Goal: Navigation & Orientation: Find specific page/section

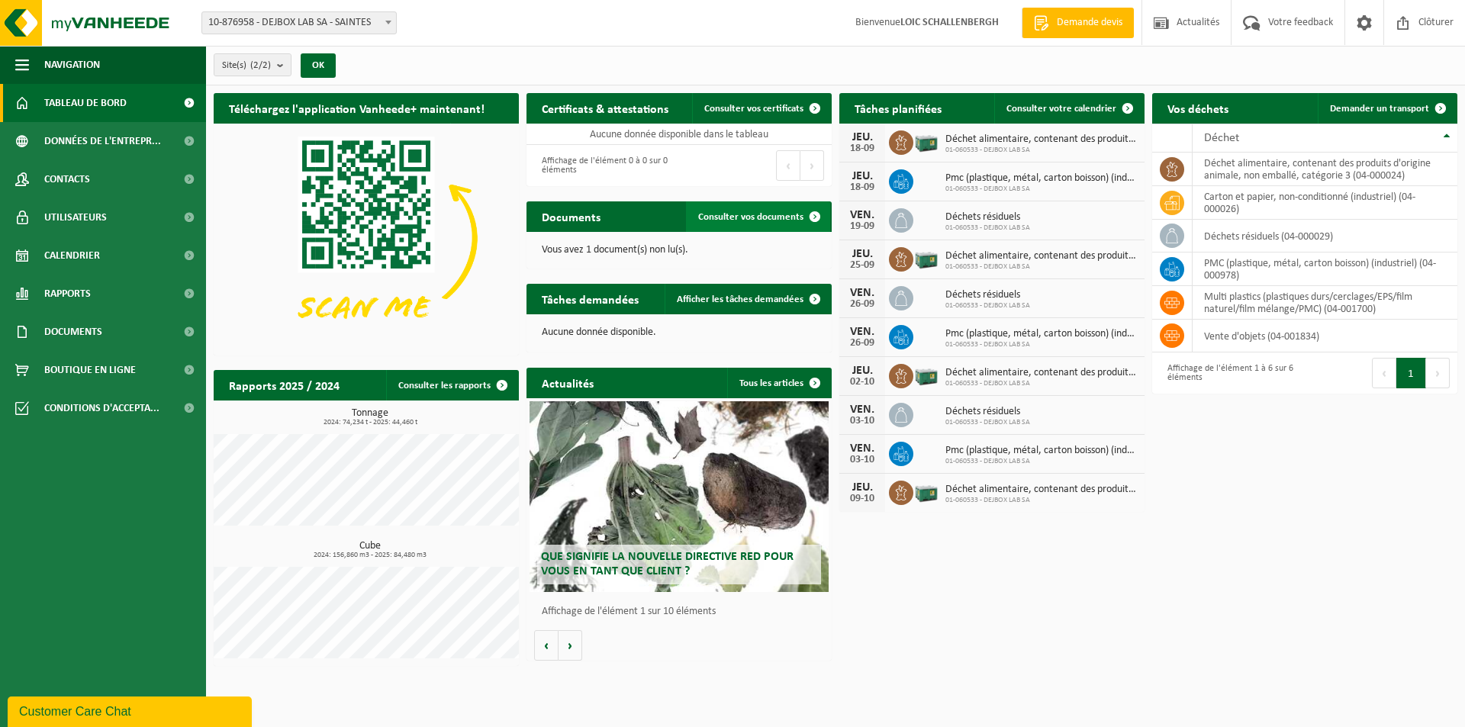
click at [739, 220] on span "Consulter vos documents" at bounding box center [750, 217] width 105 height 10
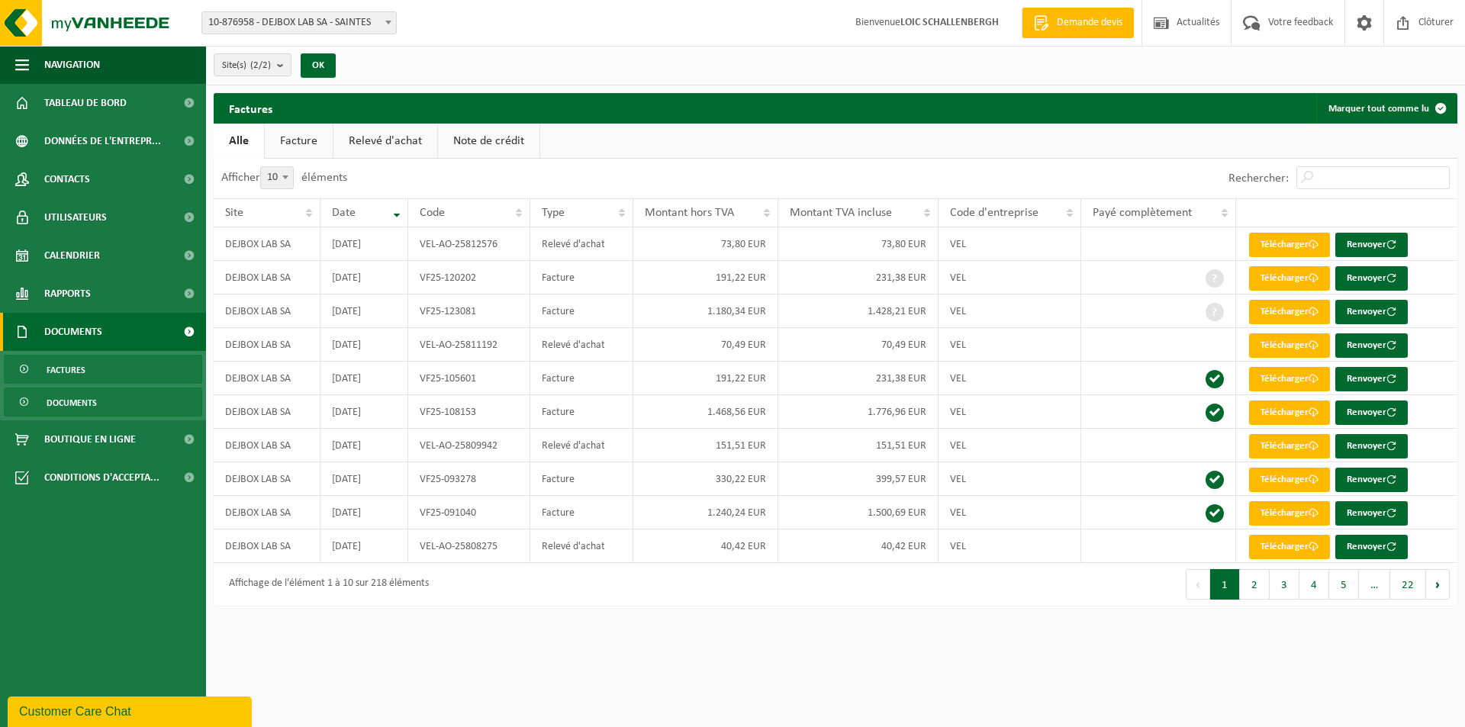
click at [96, 403] on span "Documents" at bounding box center [72, 402] width 50 height 29
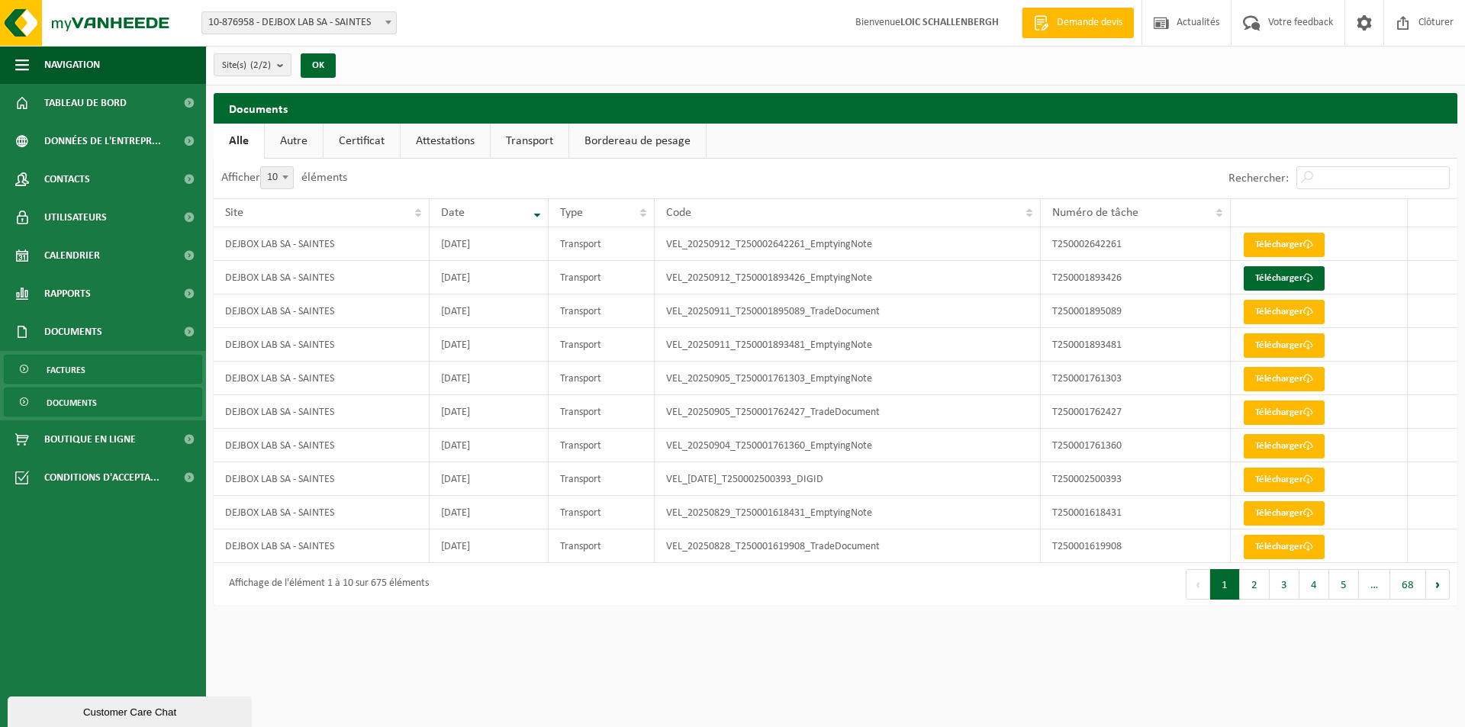
click at [93, 378] on link "Factures" at bounding box center [103, 369] width 198 height 29
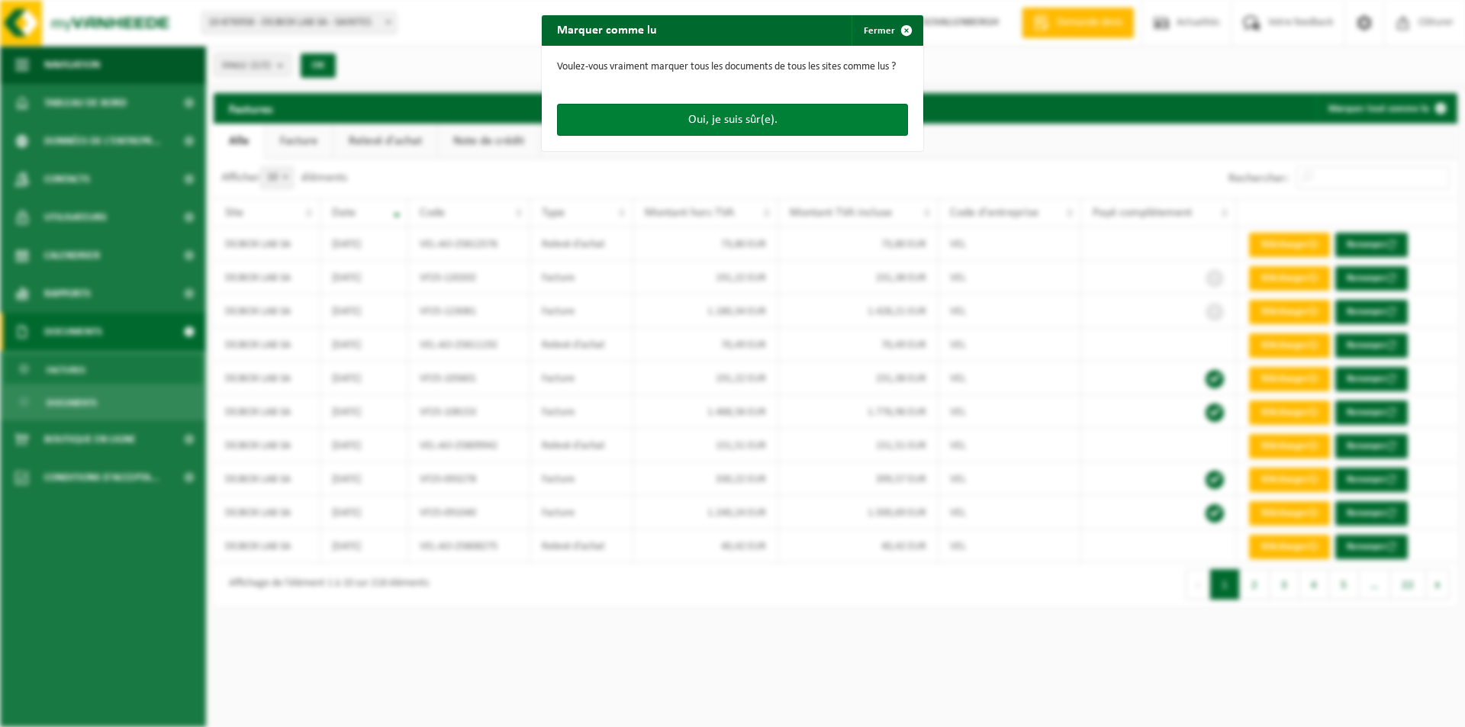
click at [793, 119] on button "Oui, je suis sûr(e)." at bounding box center [732, 120] width 351 height 32
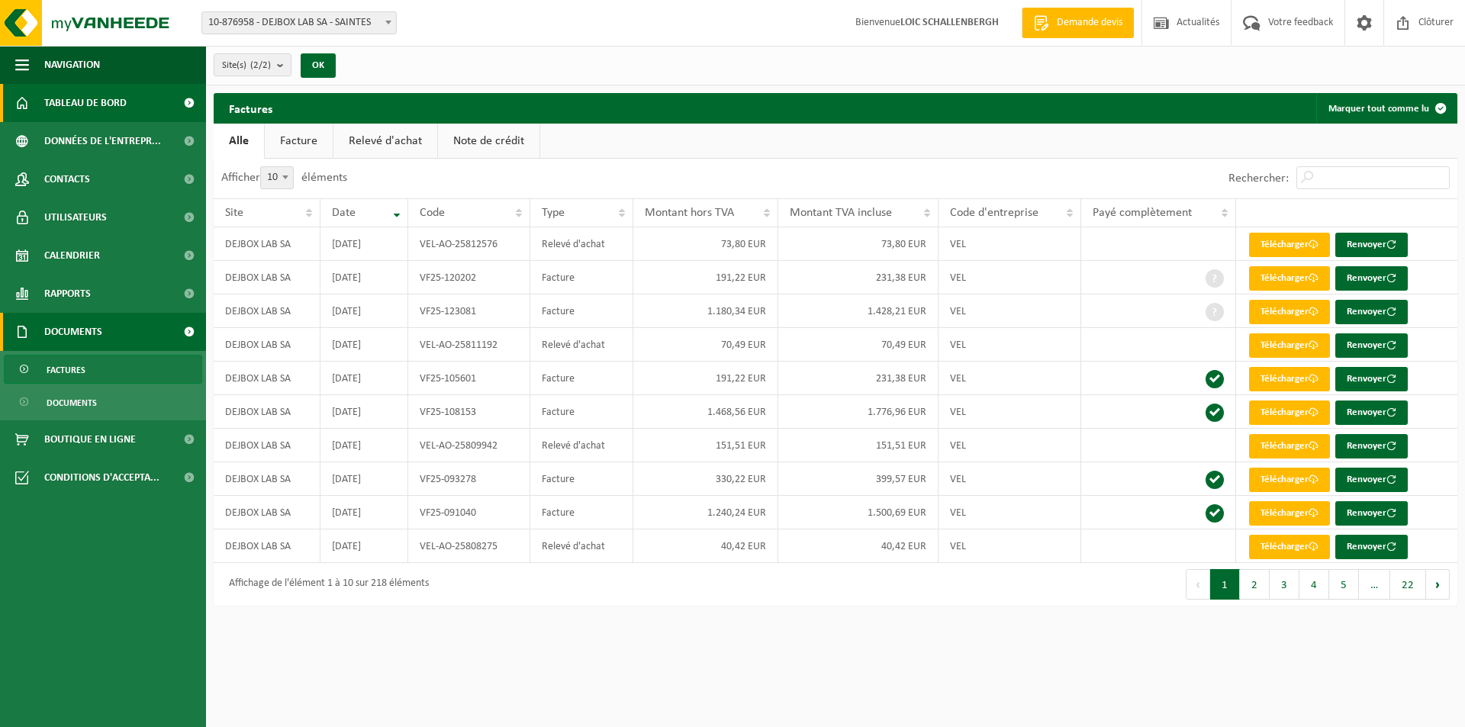
click at [99, 113] on span "Tableau de bord" at bounding box center [85, 103] width 82 height 38
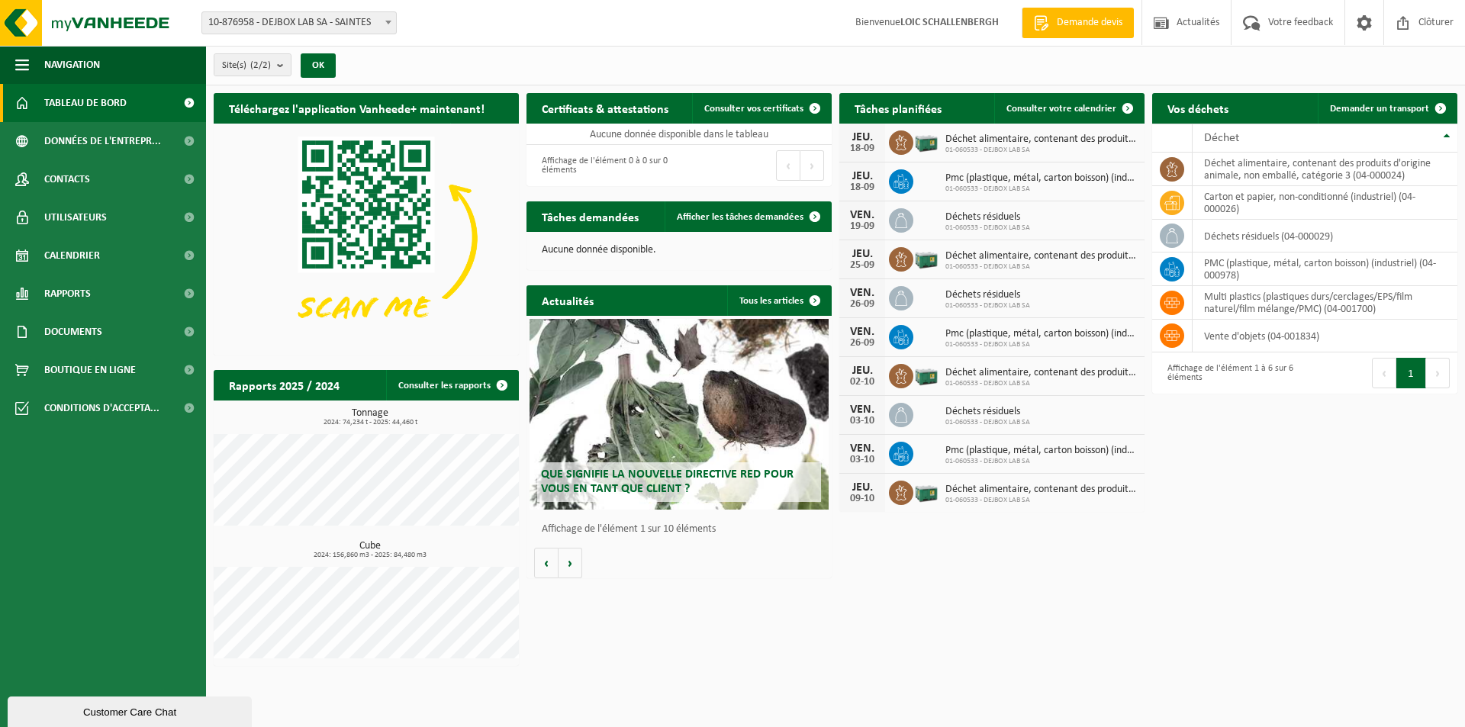
click at [62, 259] on span "Calendrier" at bounding box center [72, 256] width 56 height 38
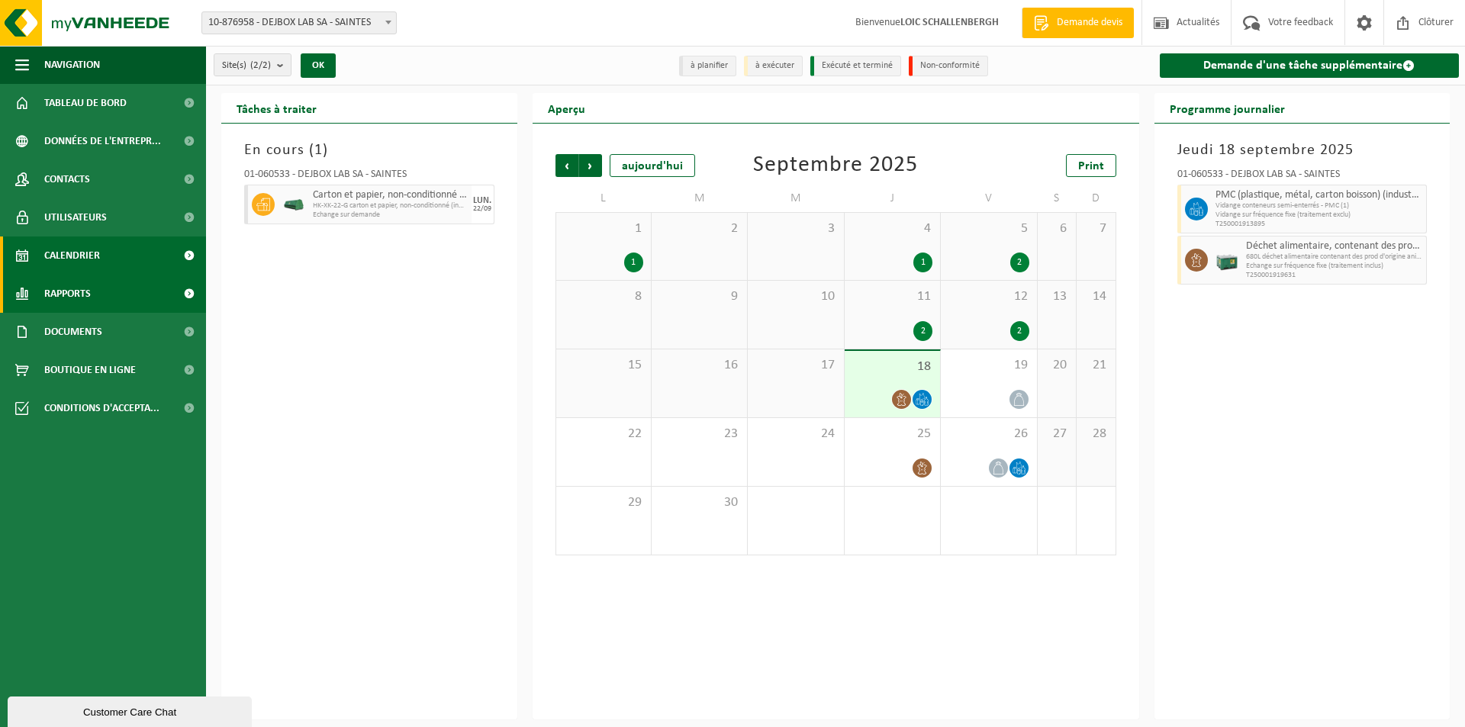
click at [72, 291] on span "Rapports" at bounding box center [67, 294] width 47 height 38
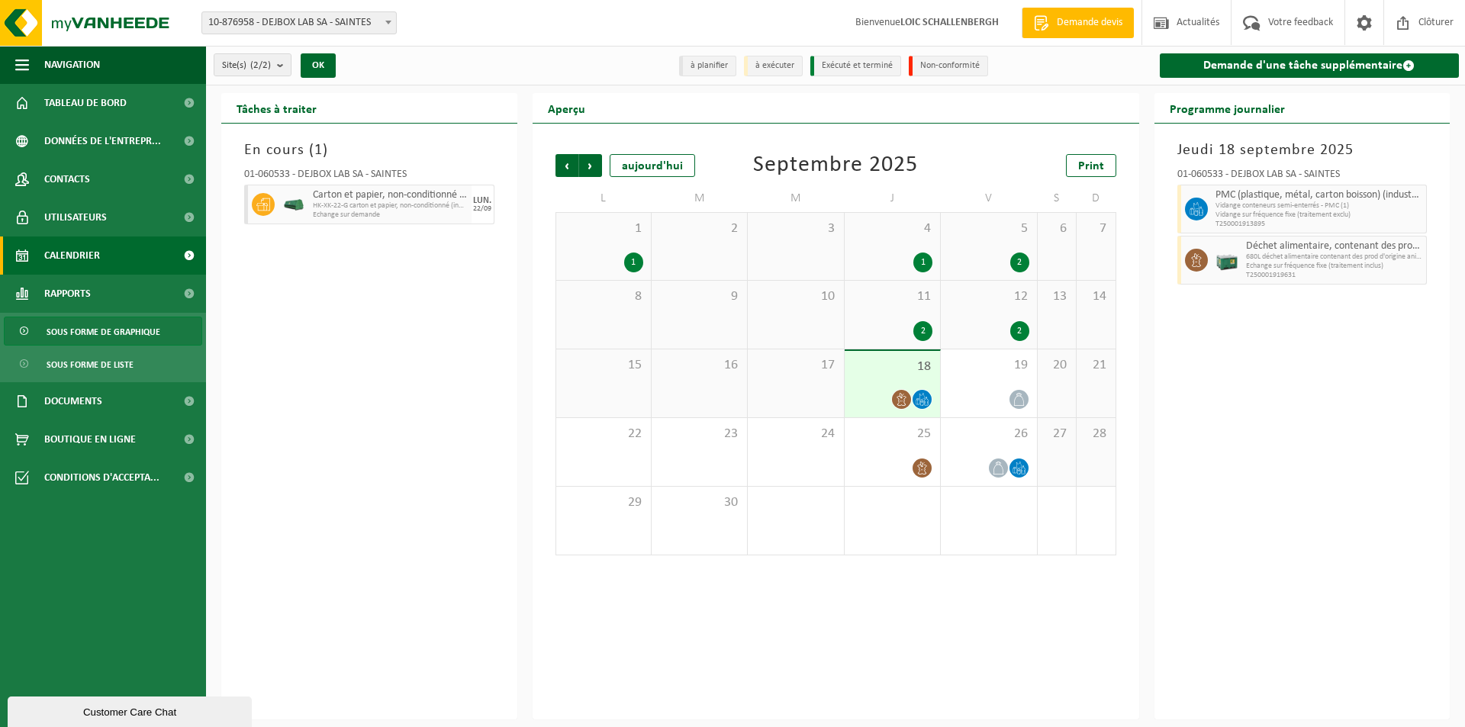
click at [79, 339] on span "Sous forme de graphique" at bounding box center [104, 331] width 114 height 29
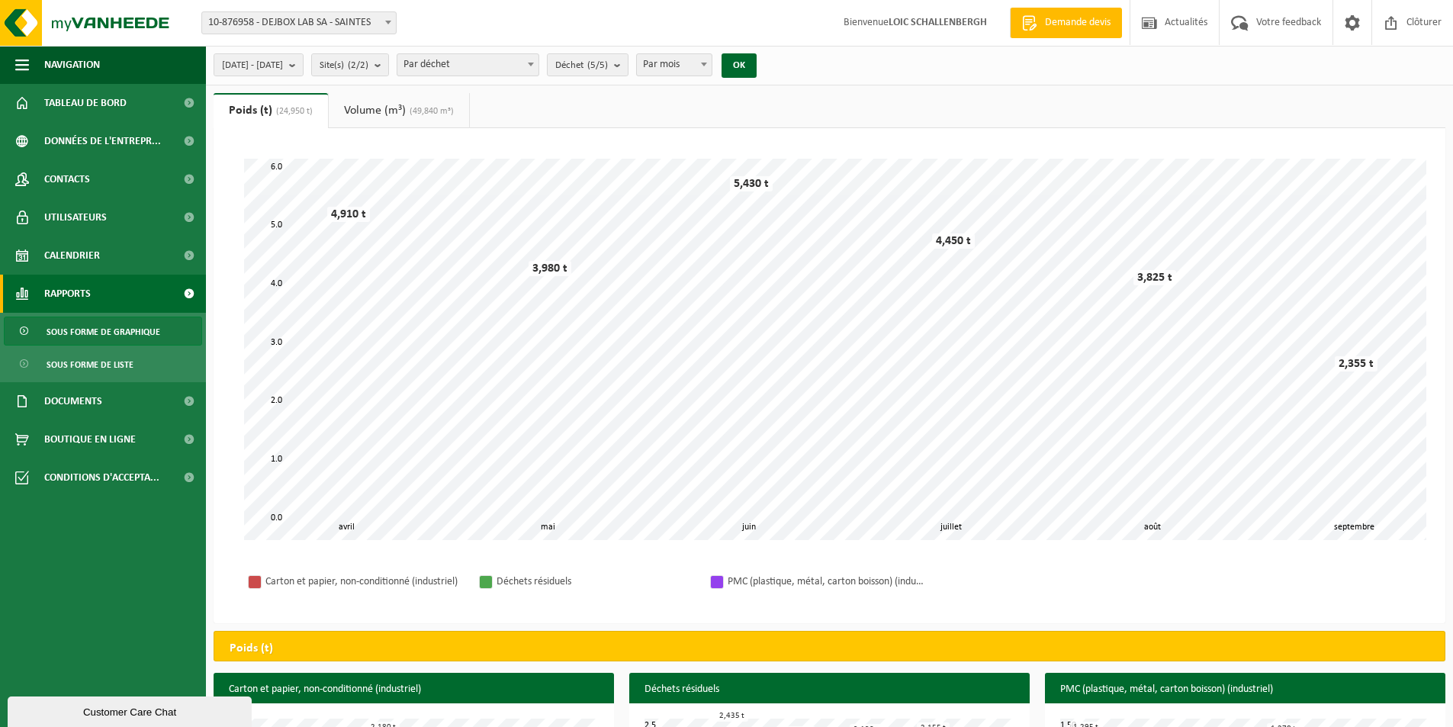
click at [413, 112] on span "(49,840 m³)" at bounding box center [430, 111] width 48 height 9
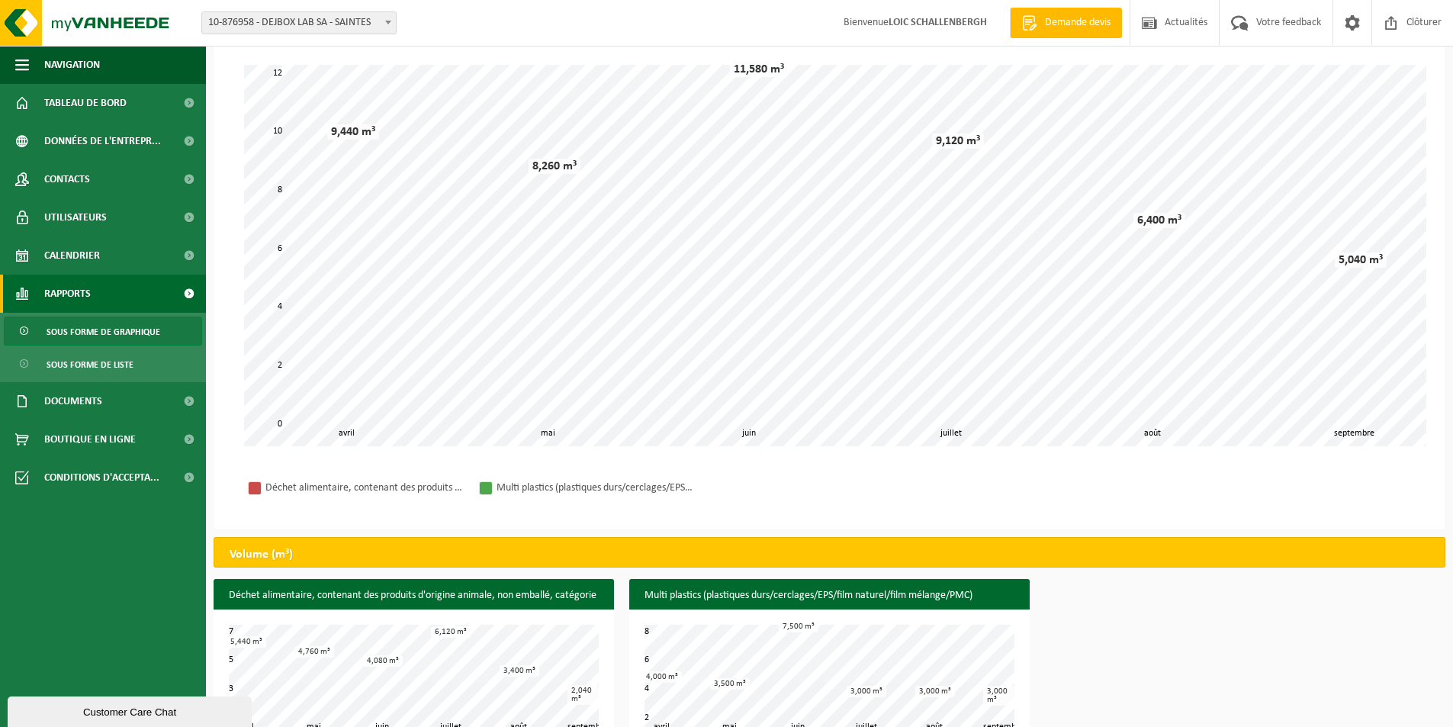
scroll to position [128, 0]
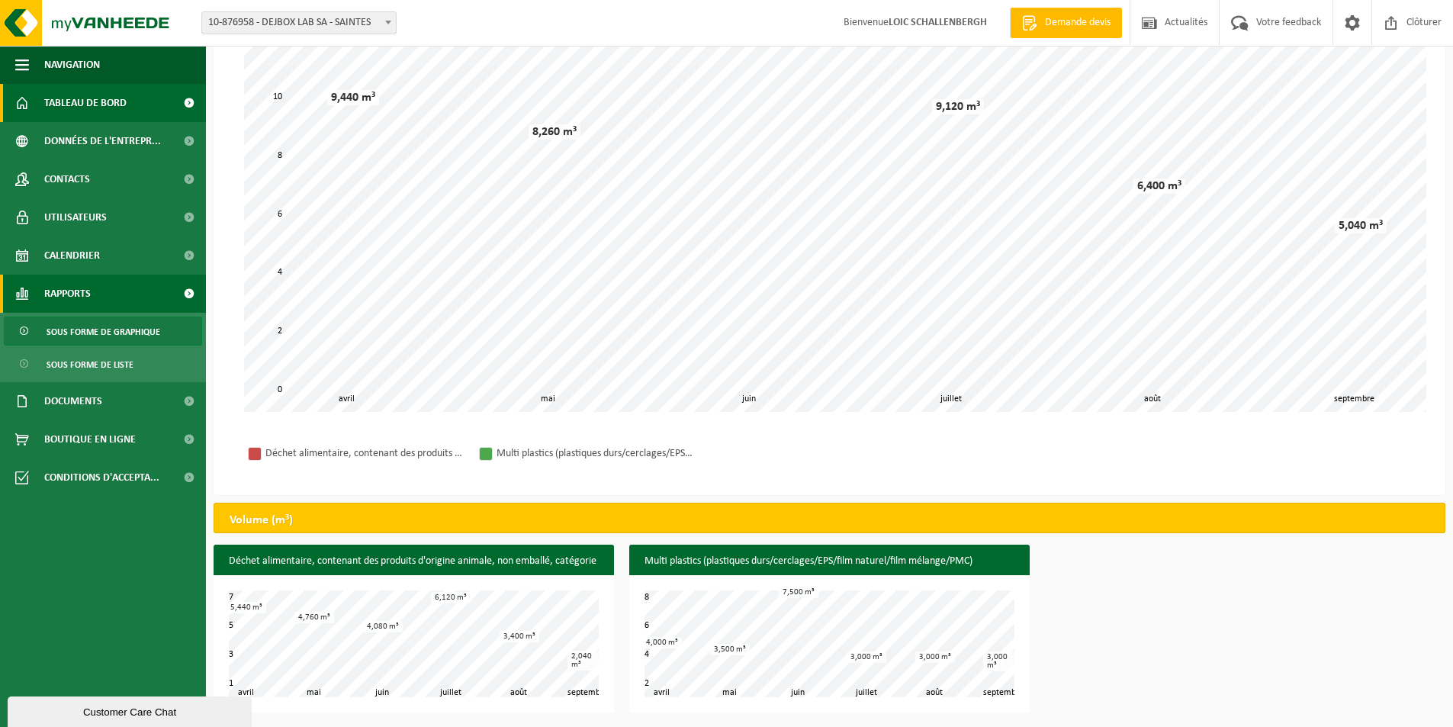
click at [85, 101] on span "Tableau de bord" at bounding box center [85, 103] width 82 height 38
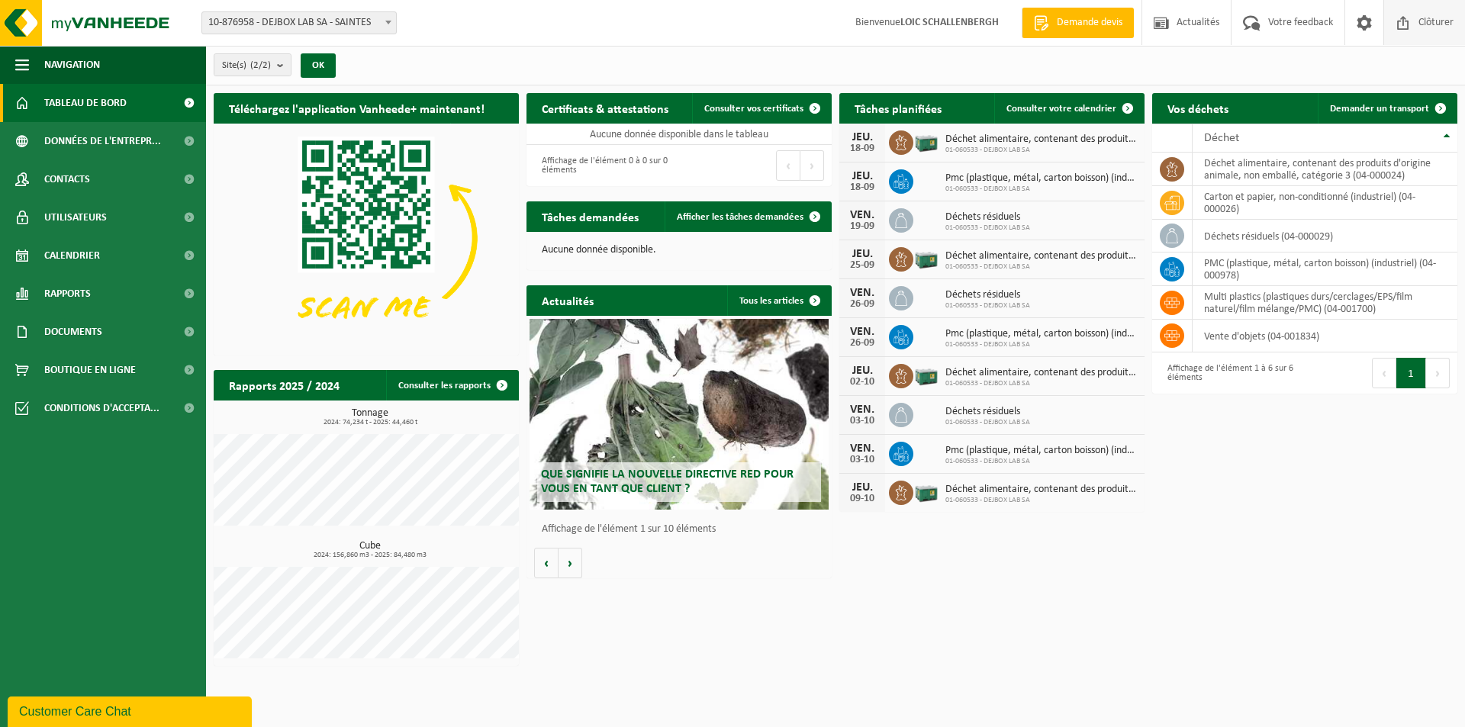
click at [1431, 37] on span "Clôturer" at bounding box center [1435, 22] width 43 height 45
